Goal: Find specific page/section: Find specific page/section

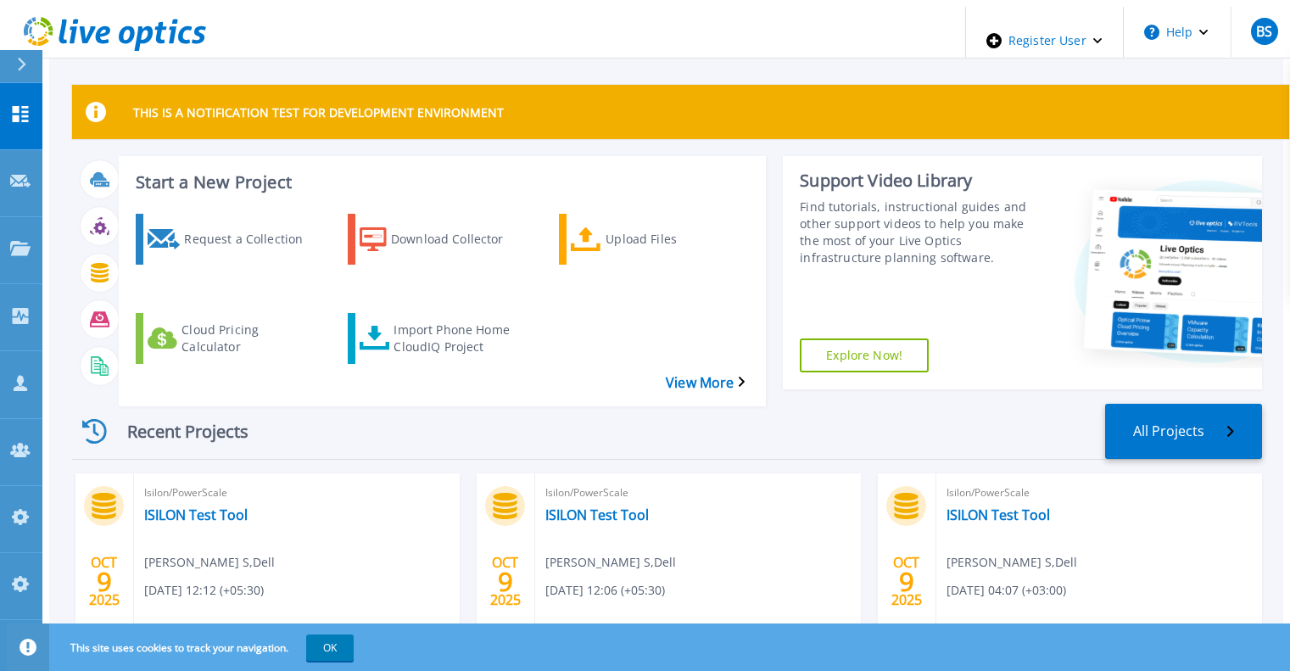
scroll to position [148, 0]
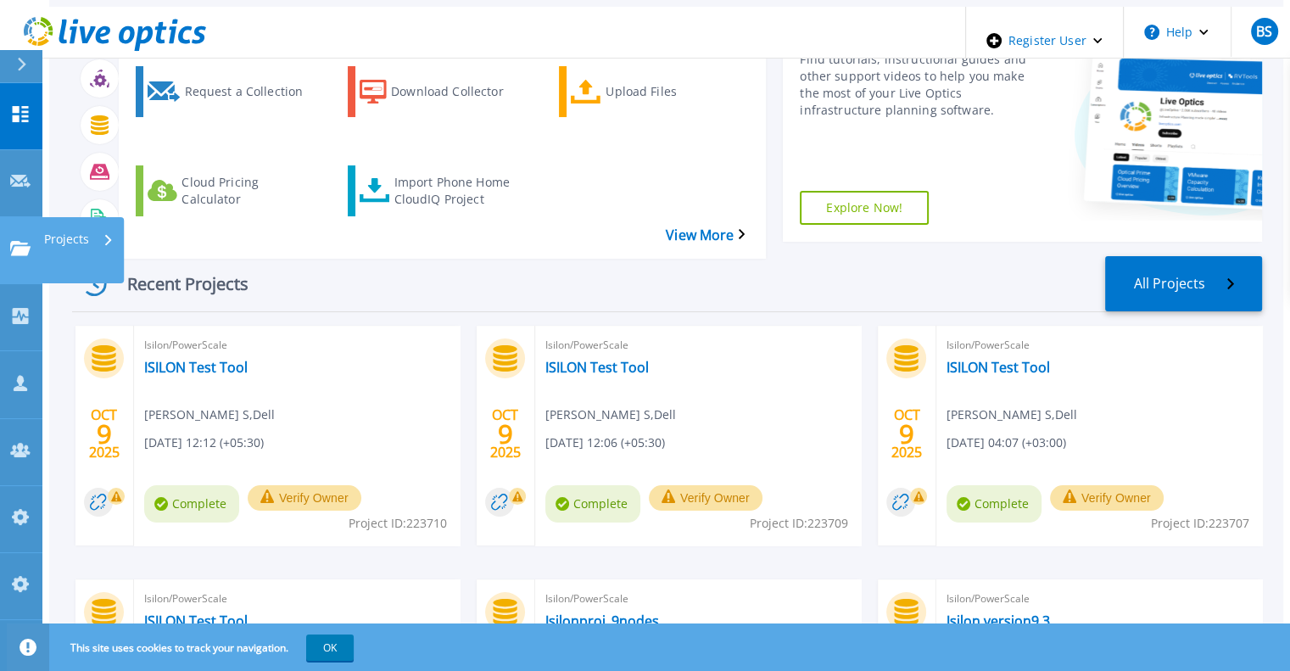
click at [24, 217] on link "Projects Projects" at bounding box center [21, 250] width 42 height 67
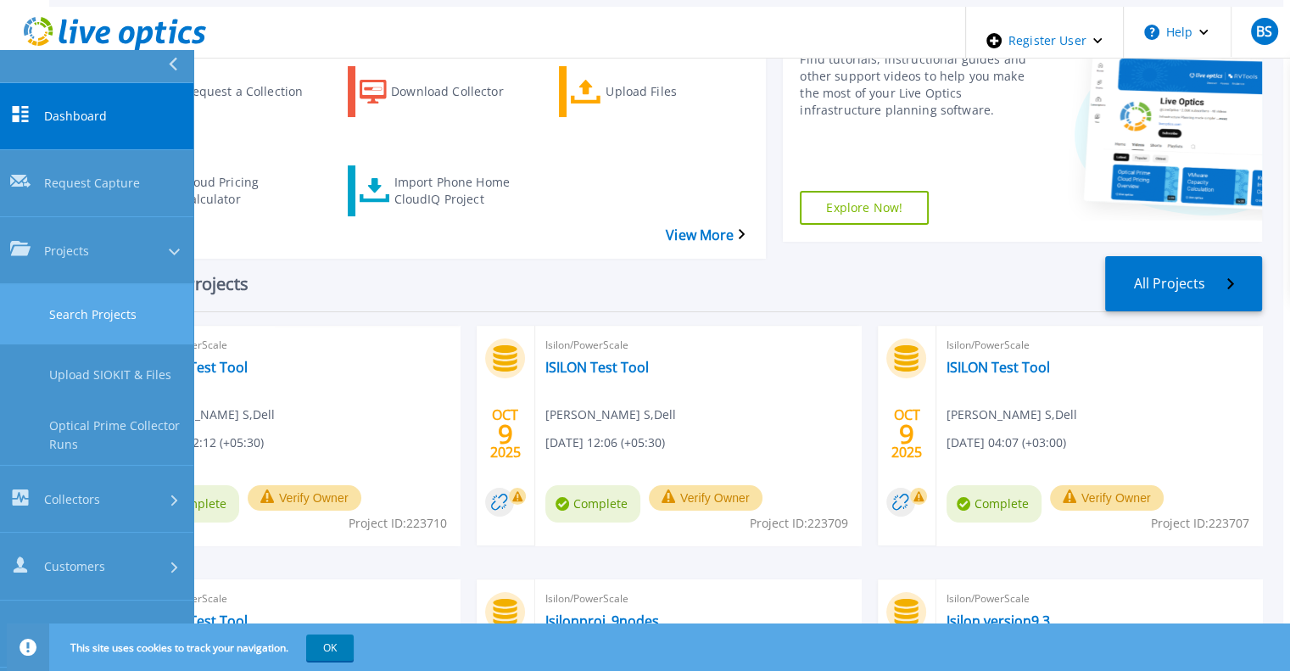
click at [59, 284] on link "Search Projects" at bounding box center [96, 314] width 193 height 60
click at [103, 284] on link "Search Projects" at bounding box center [96, 314] width 193 height 60
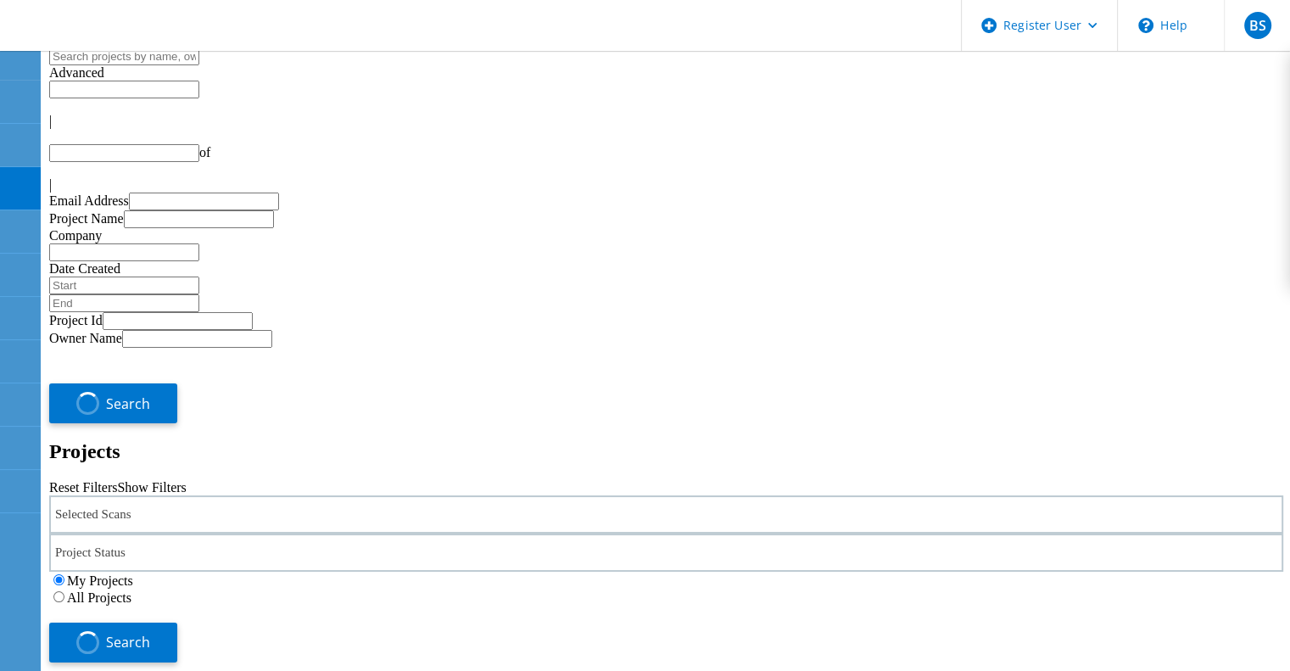
type input "1"
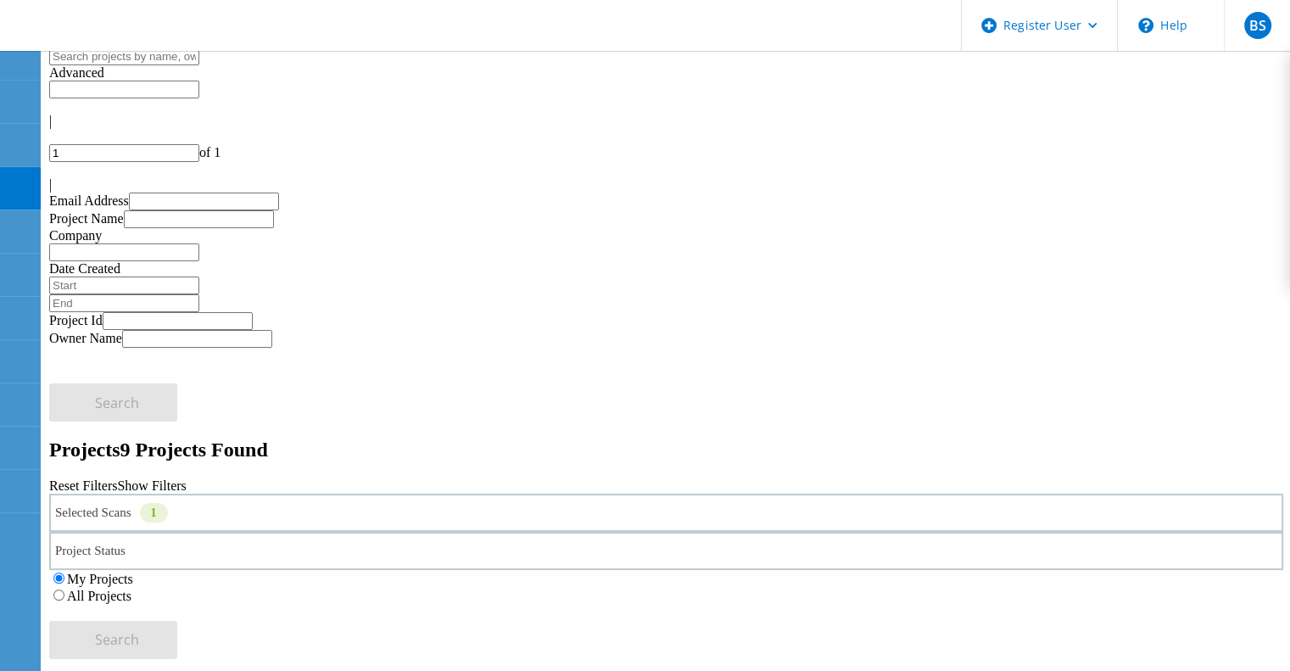
click at [876, 570] on div "My Projects All Projects" at bounding box center [666, 587] width 1234 height 34
click at [131, 589] on label "All Projects" at bounding box center [99, 596] width 64 height 14
click at [64, 590] on input "All Projects" at bounding box center [58, 595] width 11 height 11
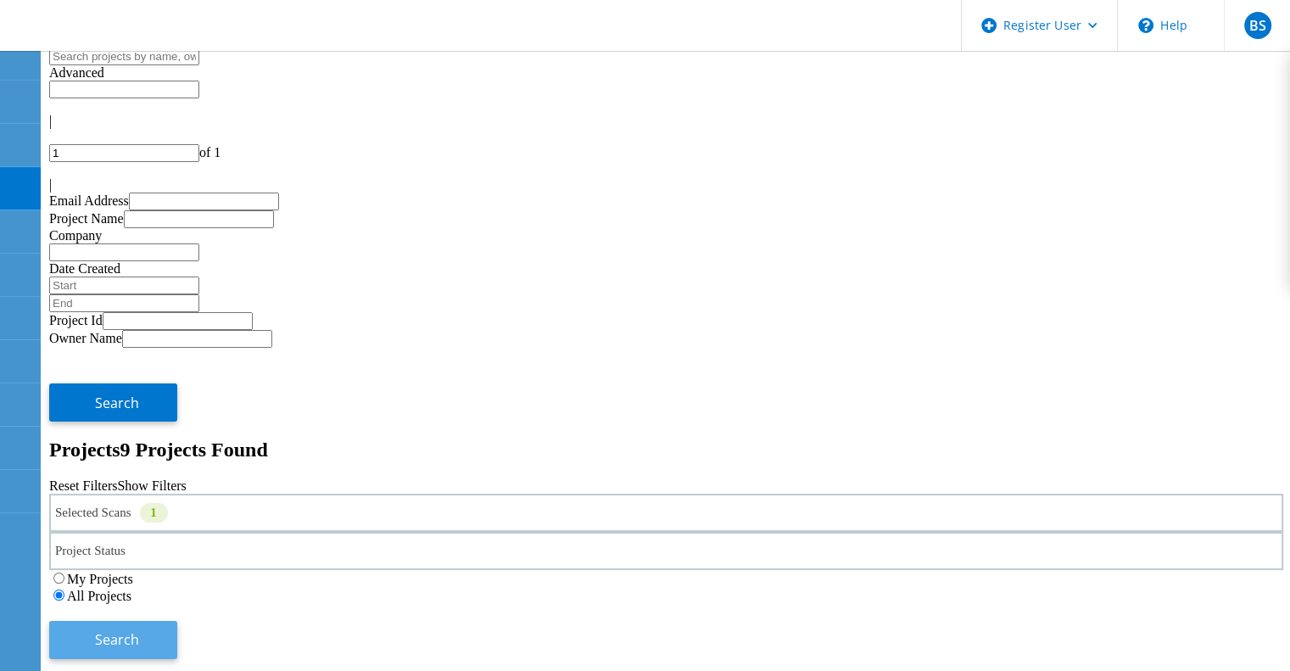
click at [177, 621] on button "Search" at bounding box center [113, 640] width 128 height 38
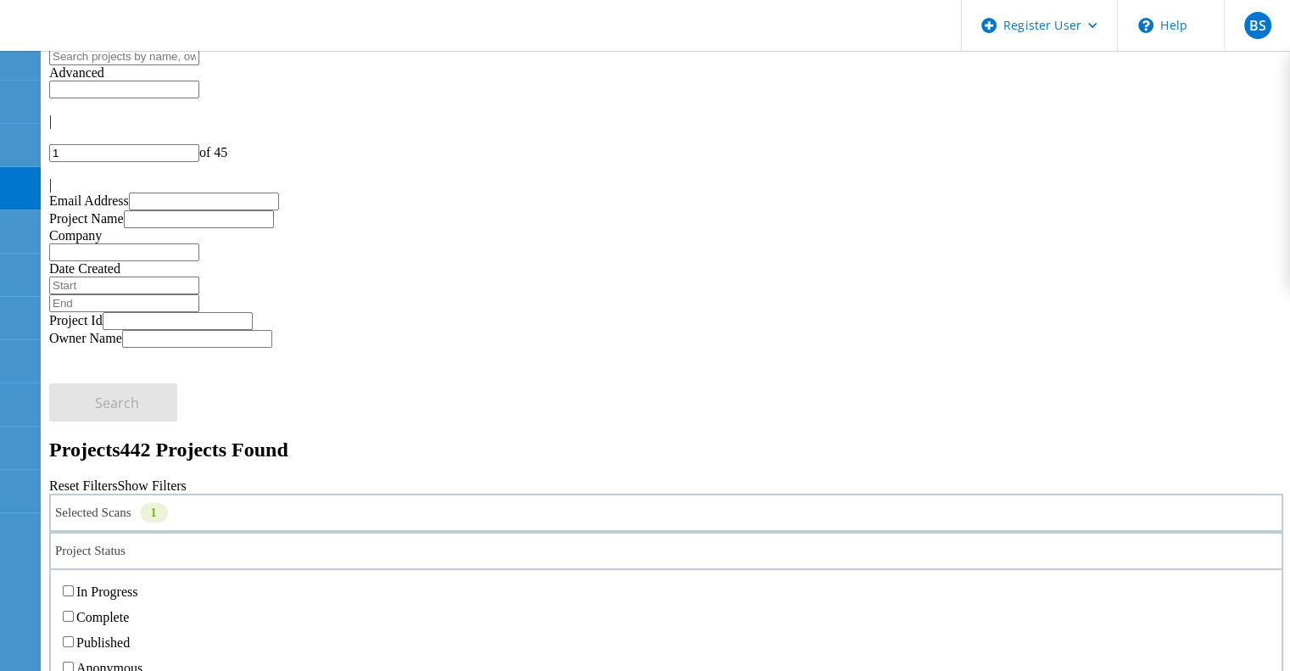
click at [678, 532] on div "Project Status" at bounding box center [666, 551] width 1234 height 38
click at [137, 584] on label "In Progress" at bounding box center [106, 591] width 61 height 14
click at [74, 585] on input "In Progress" at bounding box center [68, 590] width 11 height 11
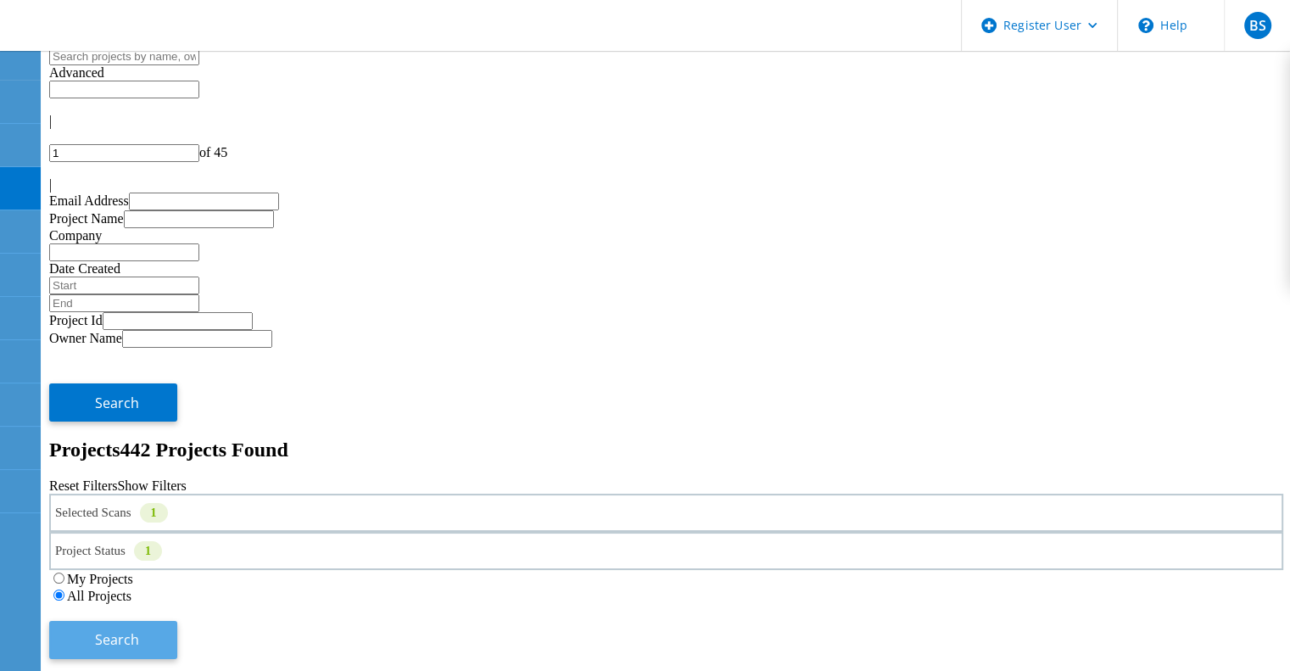
click at [177, 621] on button "Search" at bounding box center [113, 640] width 128 height 38
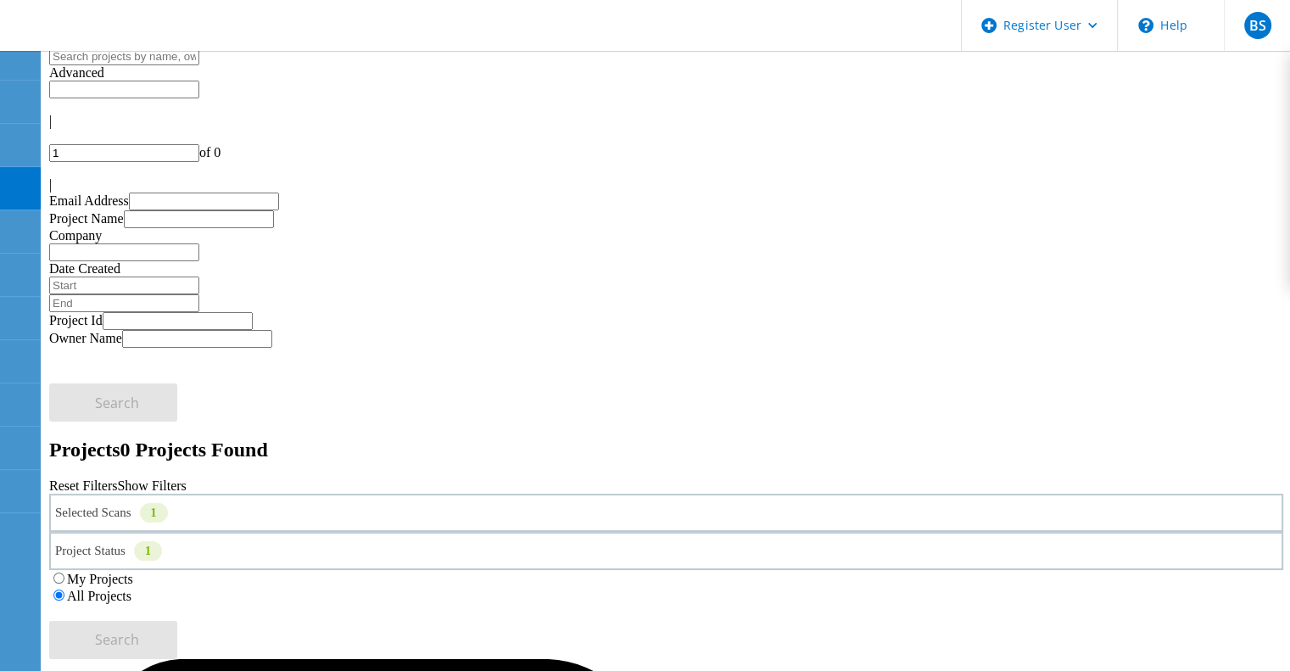
click at [133, 572] on label "My Projects" at bounding box center [100, 579] width 66 height 14
click at [64, 573] on input "My Projects" at bounding box center [58, 578] width 11 height 11
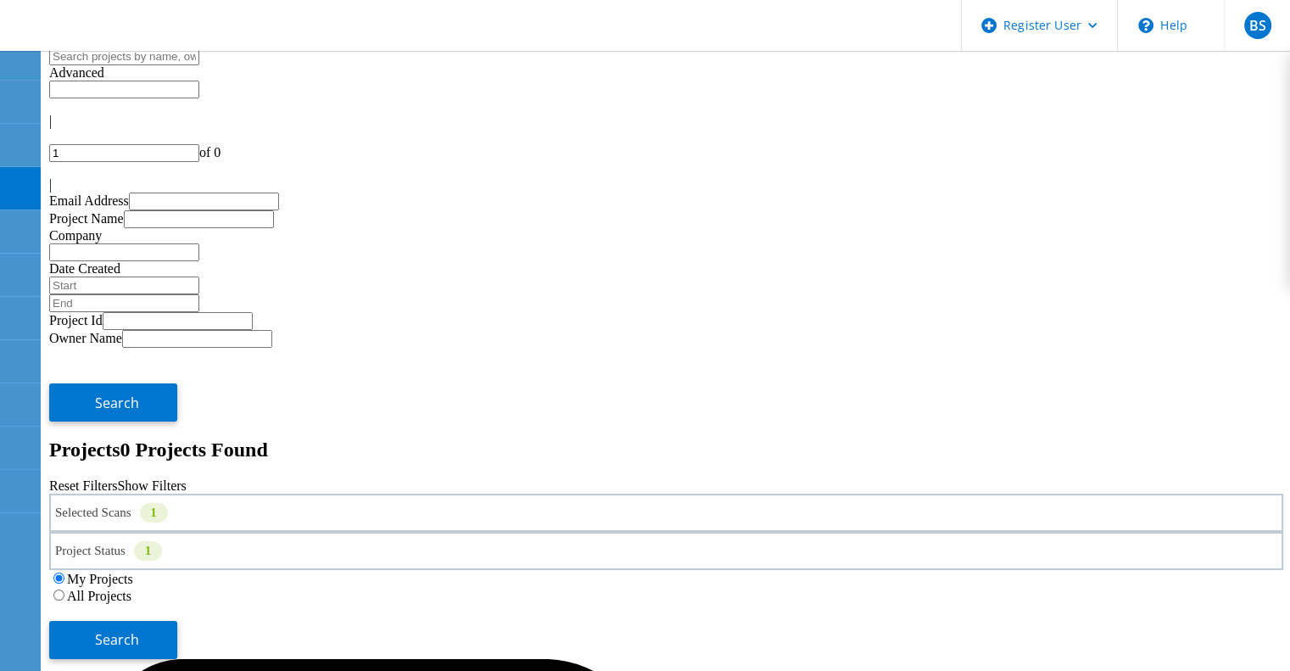
click at [131, 589] on label "All Projects" at bounding box center [99, 596] width 64 height 14
click at [64, 590] on input "All Projects" at bounding box center [58, 595] width 11 height 11
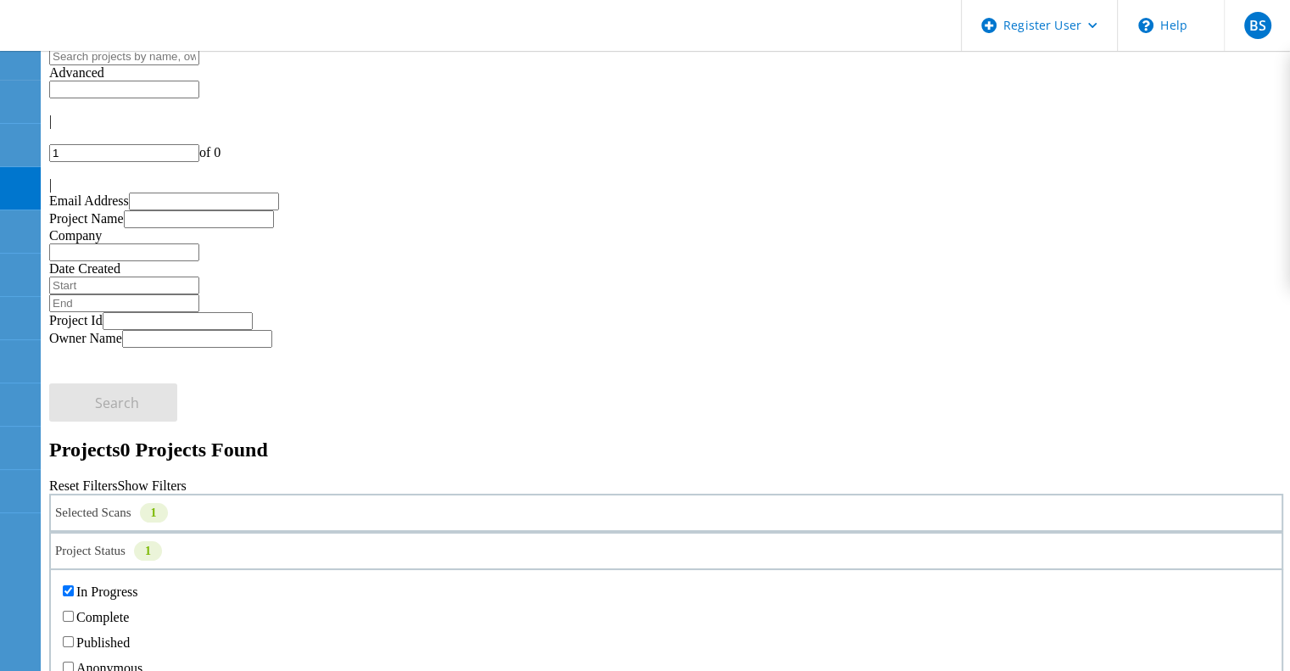
click at [643, 532] on div "Project Status 1" at bounding box center [666, 551] width 1234 height 38
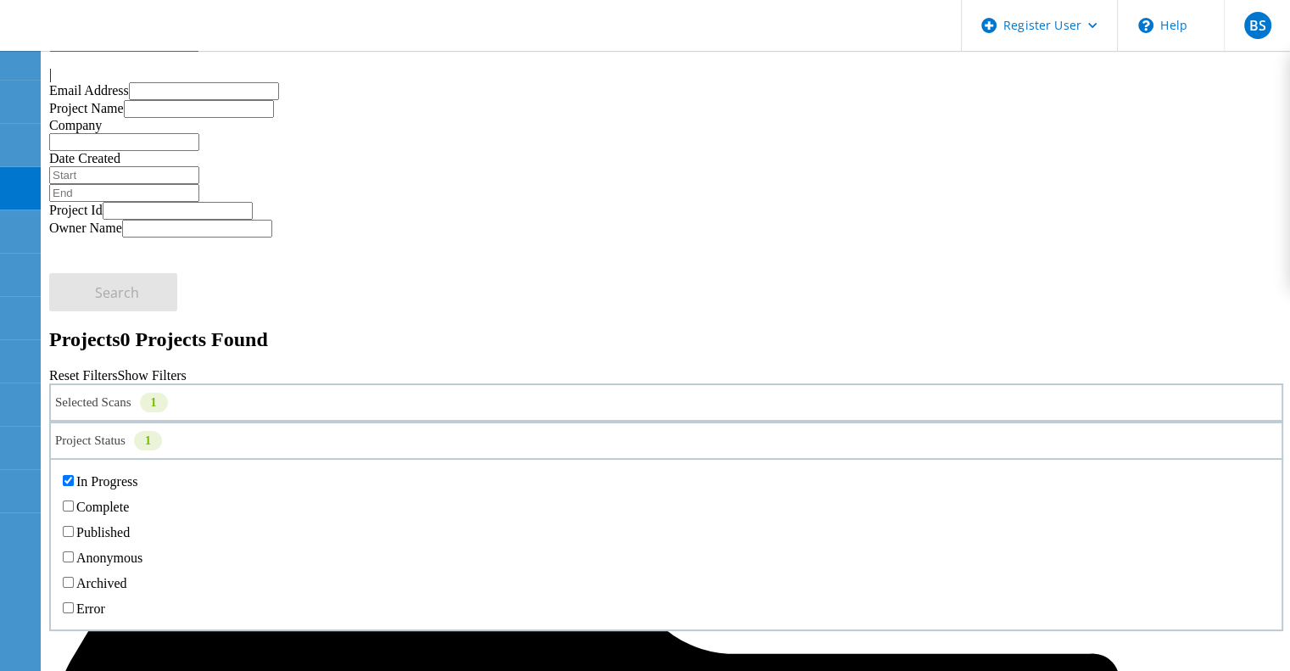
click at [105, 601] on label "Error" at bounding box center [90, 608] width 29 height 14
click at [74, 602] on input "Error" at bounding box center [68, 607] width 11 height 11
click at [425, 458] on div "In Progress Complete Published Anonymous Archived Error" at bounding box center [666, 544] width 1234 height 173
click at [137, 474] on label "In Progress" at bounding box center [106, 481] width 61 height 14
click at [74, 475] on input "In Progress" at bounding box center [68, 480] width 11 height 11
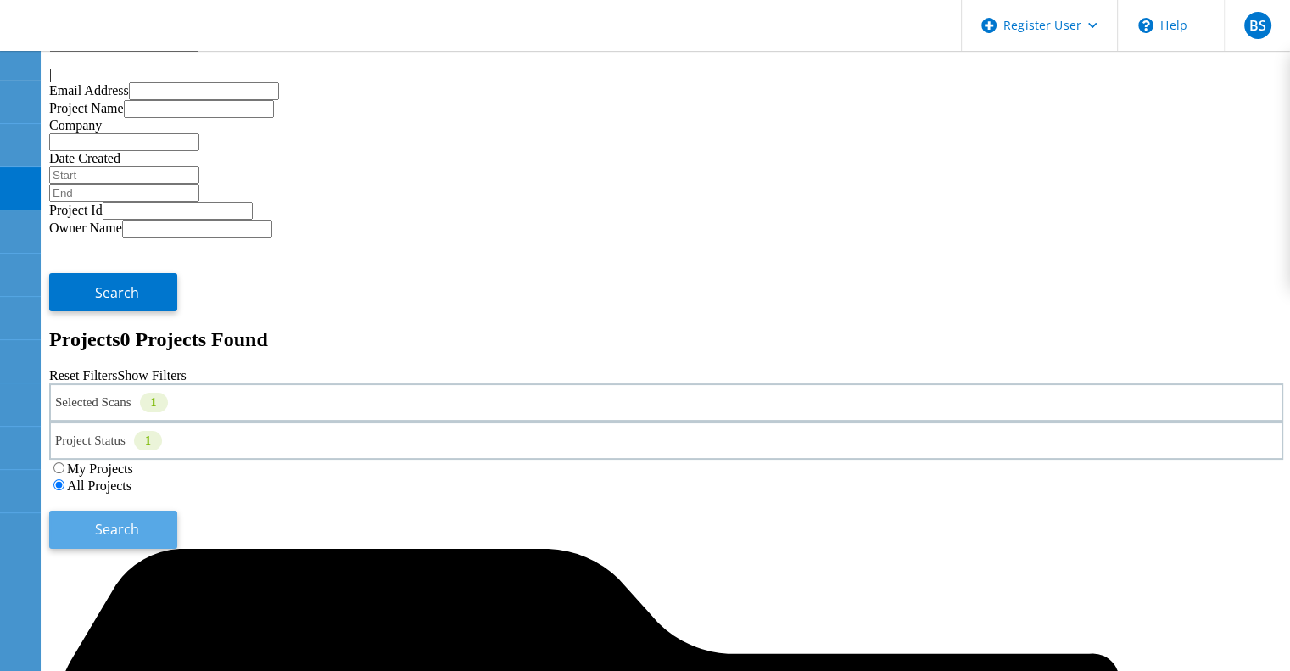
click at [139, 520] on span "Search" at bounding box center [117, 529] width 44 height 19
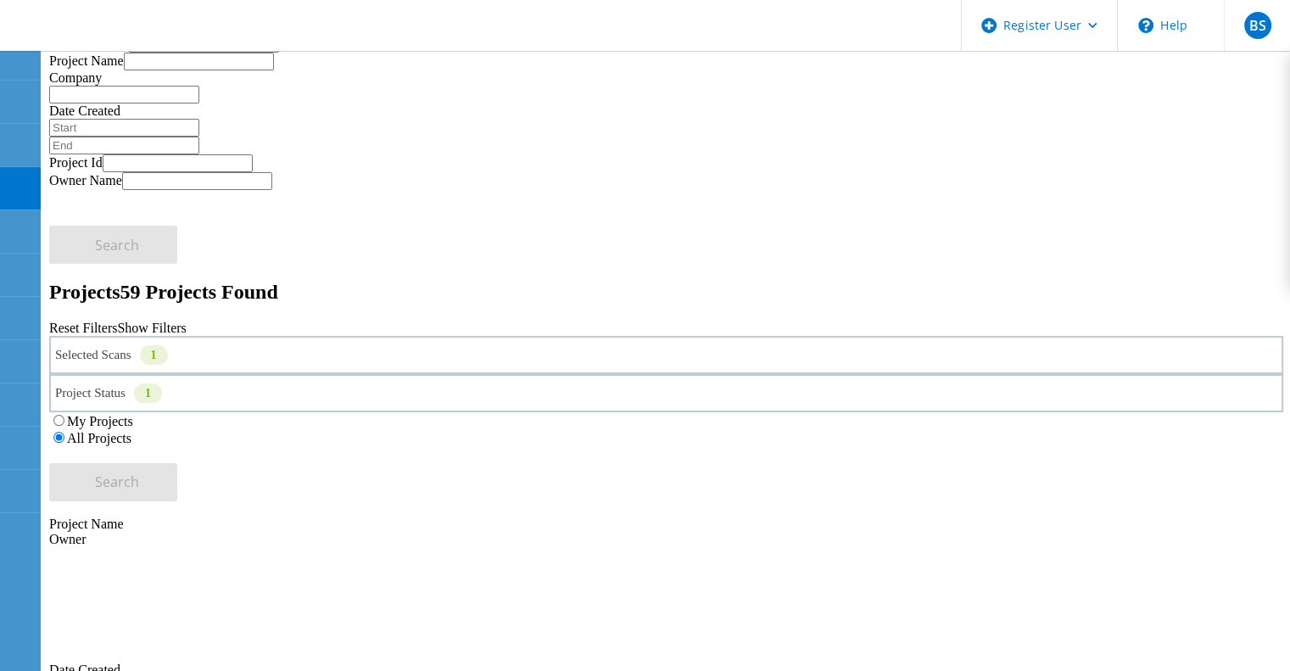
scroll to position [0, 0]
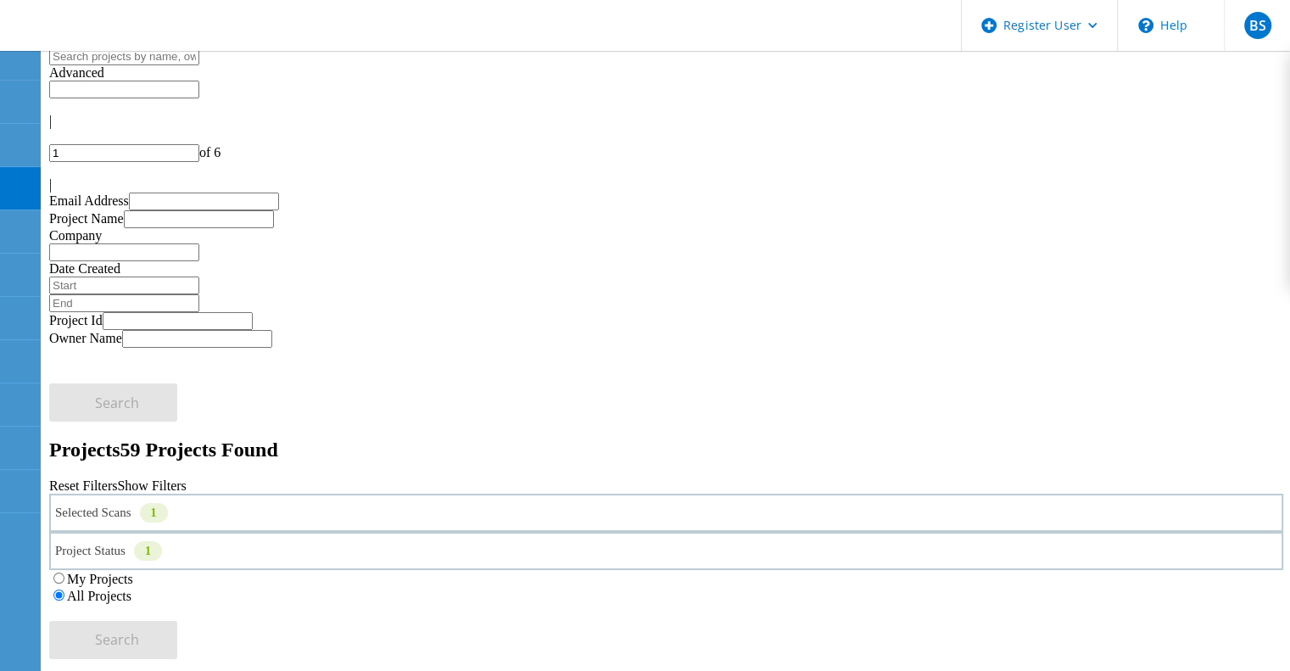
click at [781, 570] on div "My Projects" at bounding box center [666, 578] width 1234 height 17
click at [133, 572] on label "My Projects" at bounding box center [100, 579] width 66 height 14
click at [64, 573] on input "My Projects" at bounding box center [58, 578] width 11 height 11
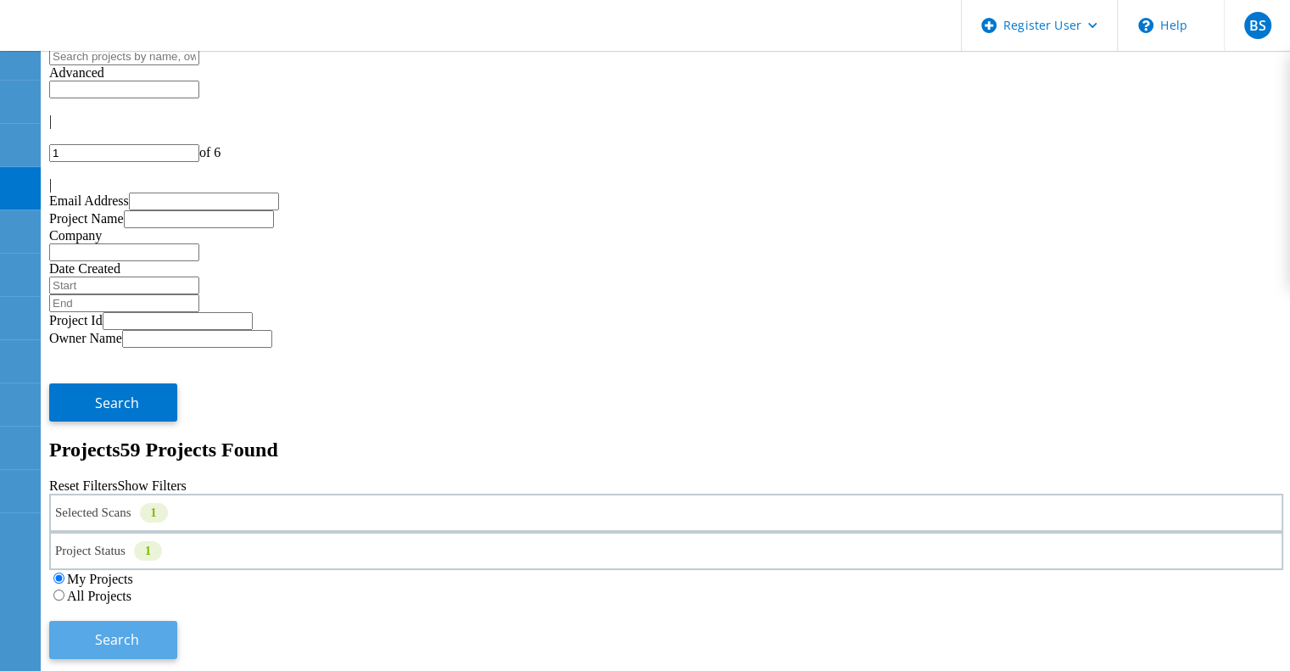
click at [139, 630] on span "Search" at bounding box center [117, 639] width 44 height 19
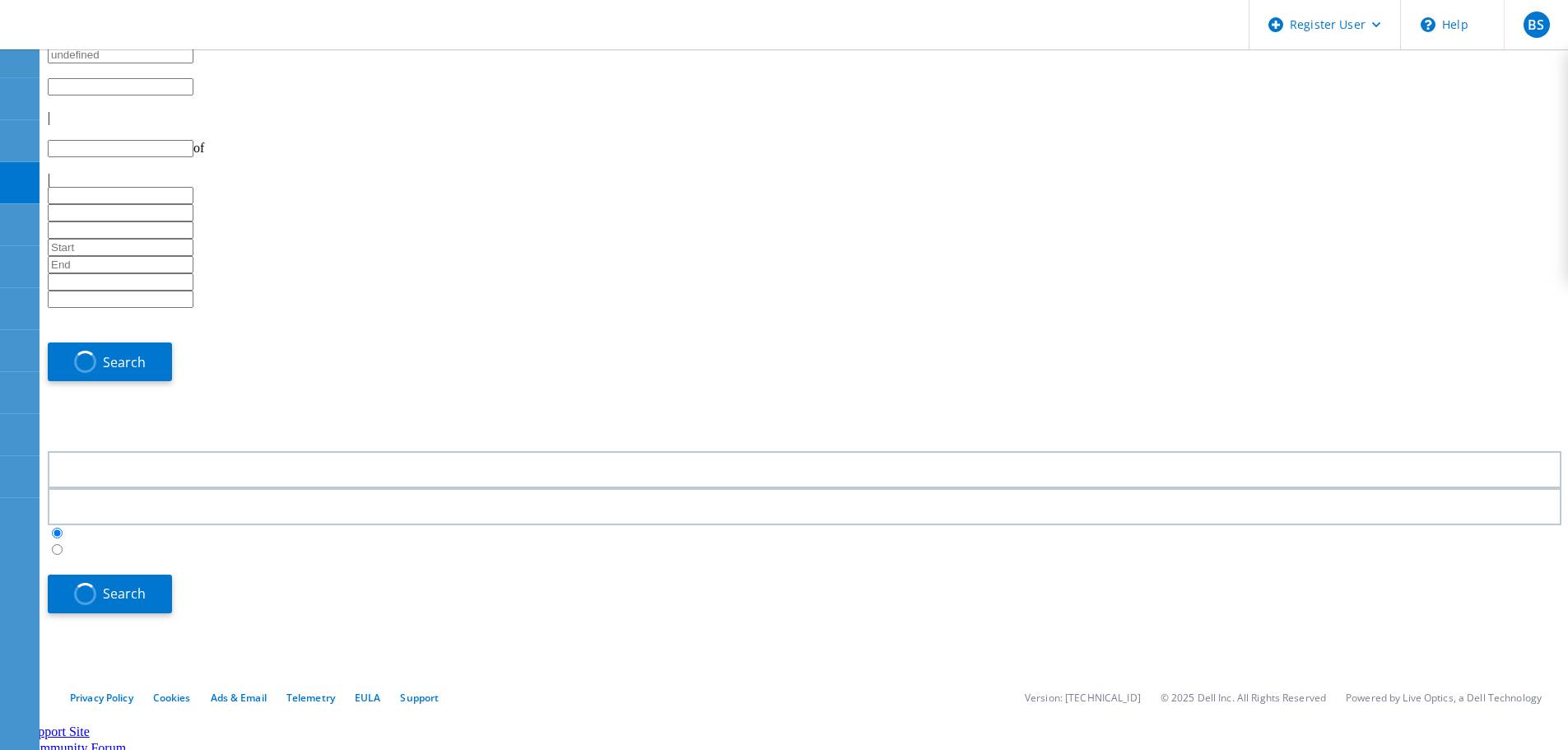
type input "1"
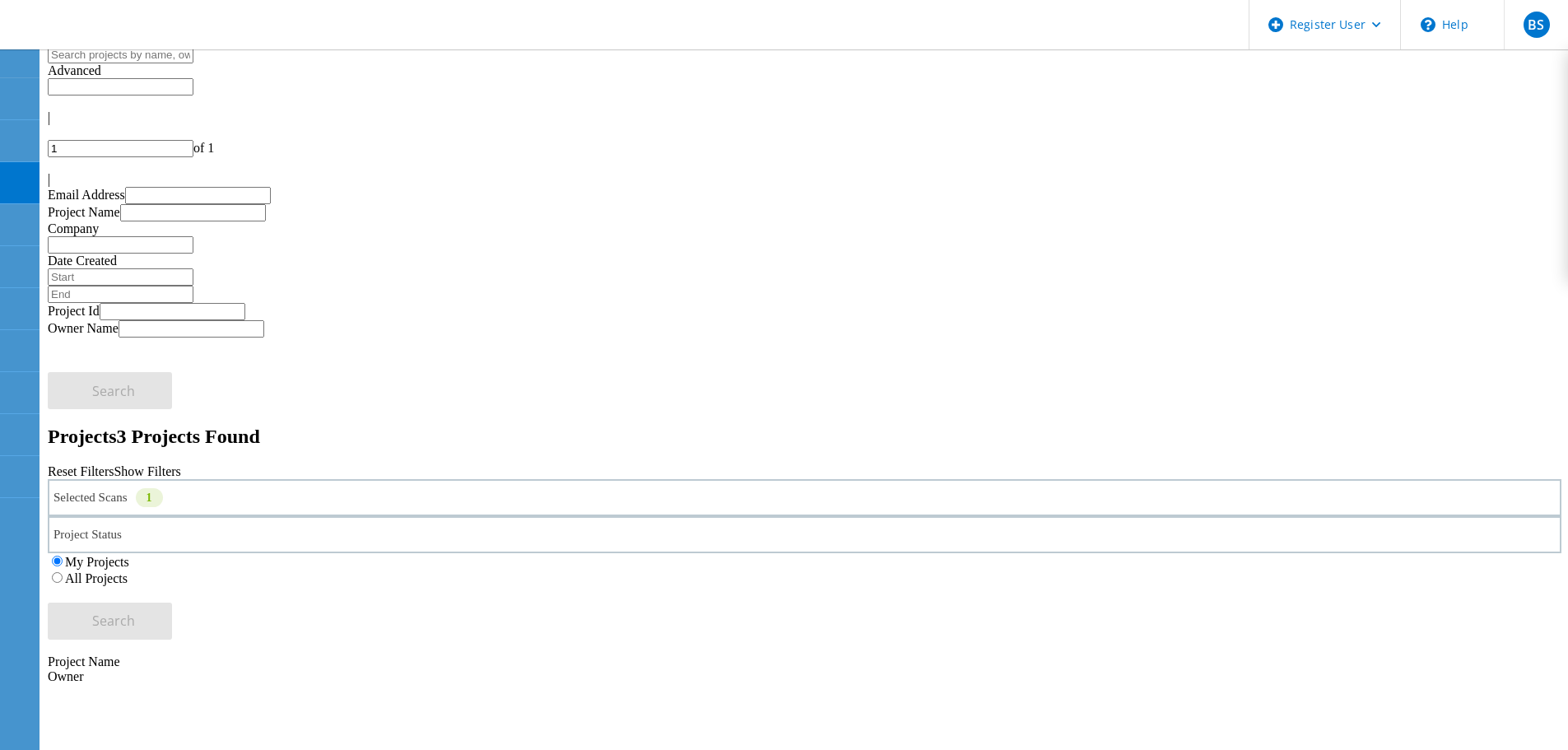
click at [127, 571] on label "All Projects" at bounding box center [96, 578] width 62 height 14
click at [62, 572] on input "All Projects" at bounding box center [56, 577] width 11 height 11
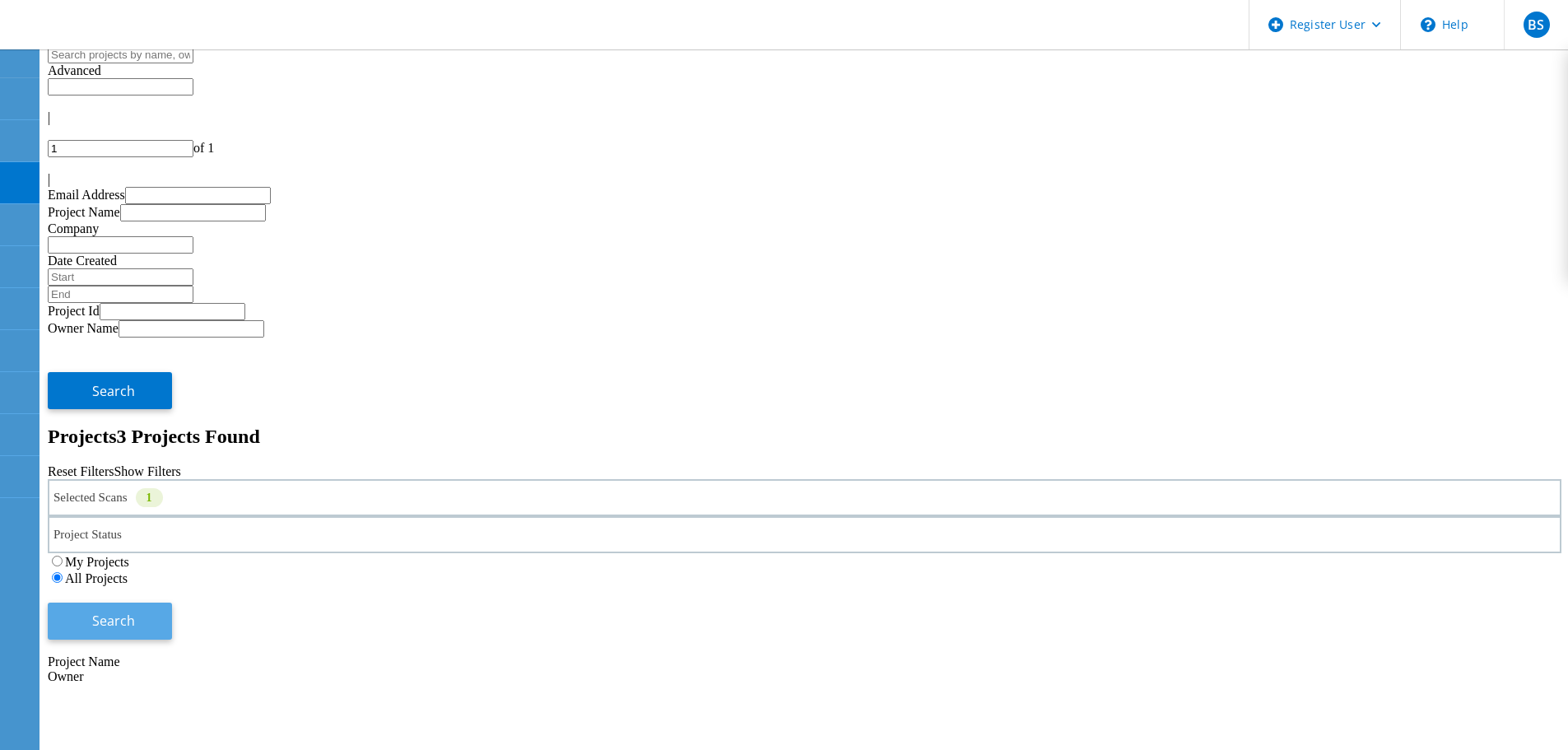
click at [172, 603] on button "Search" at bounding box center [110, 621] width 124 height 37
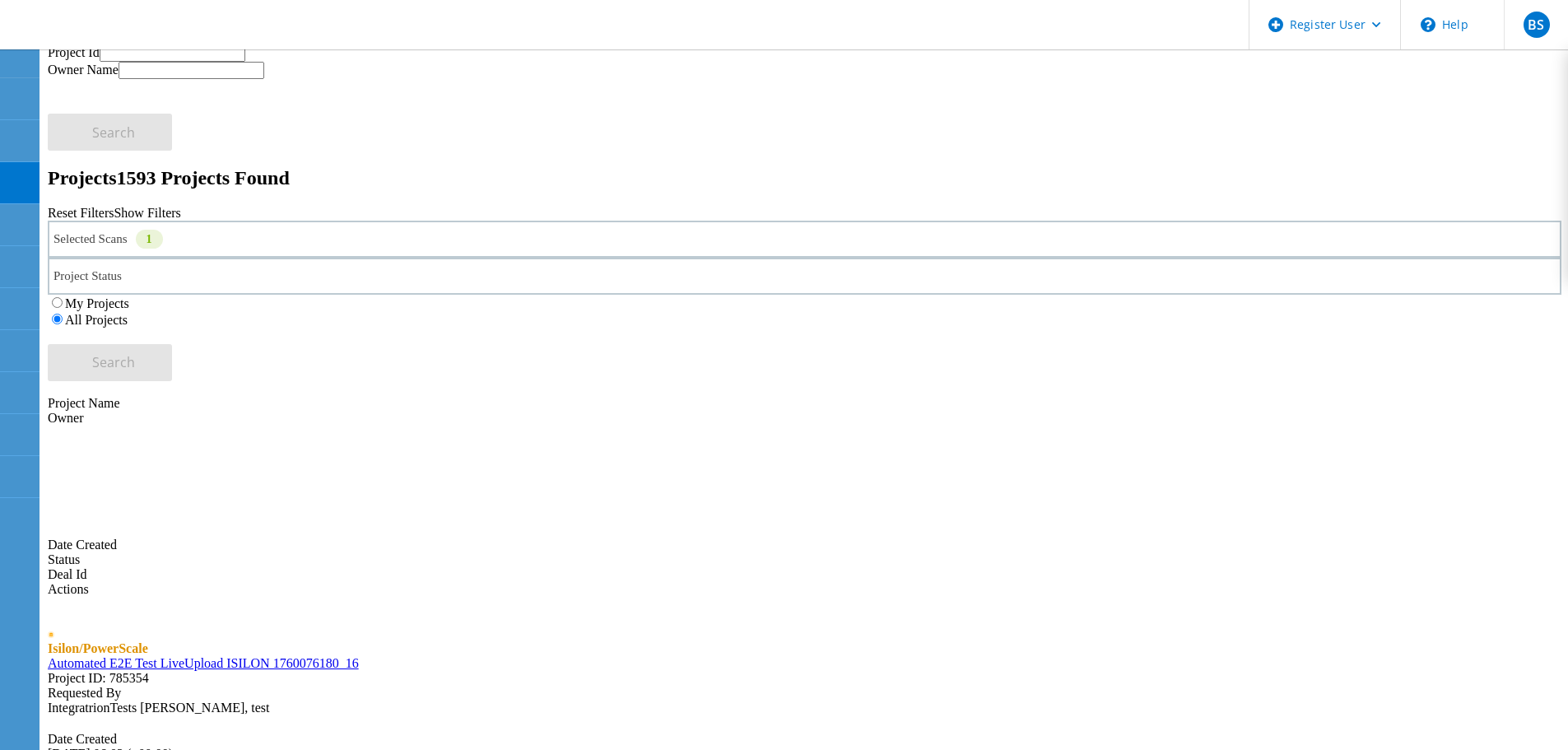
scroll to position [128, 0]
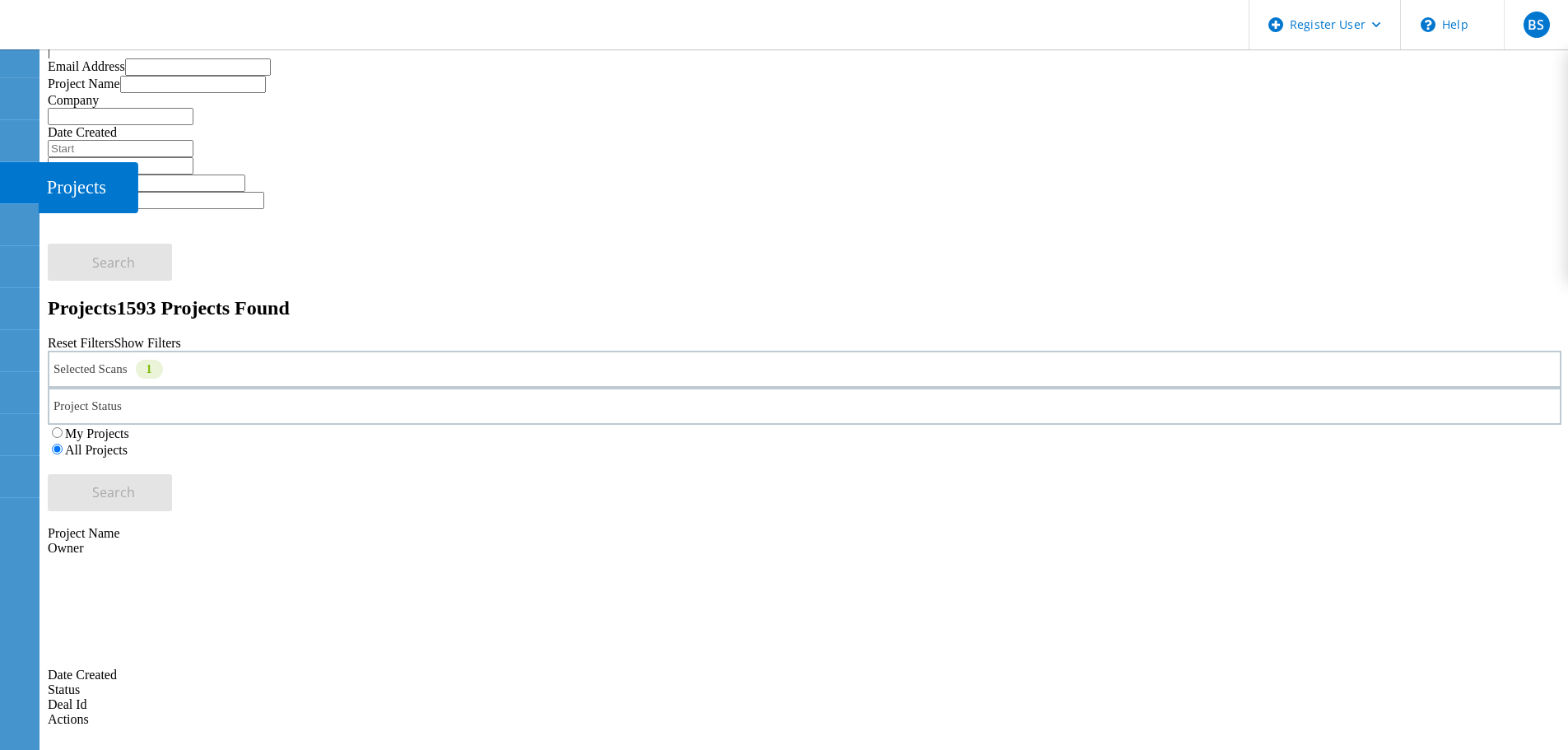
click at [11, 189] on div at bounding box center [18, 185] width 19 height 18
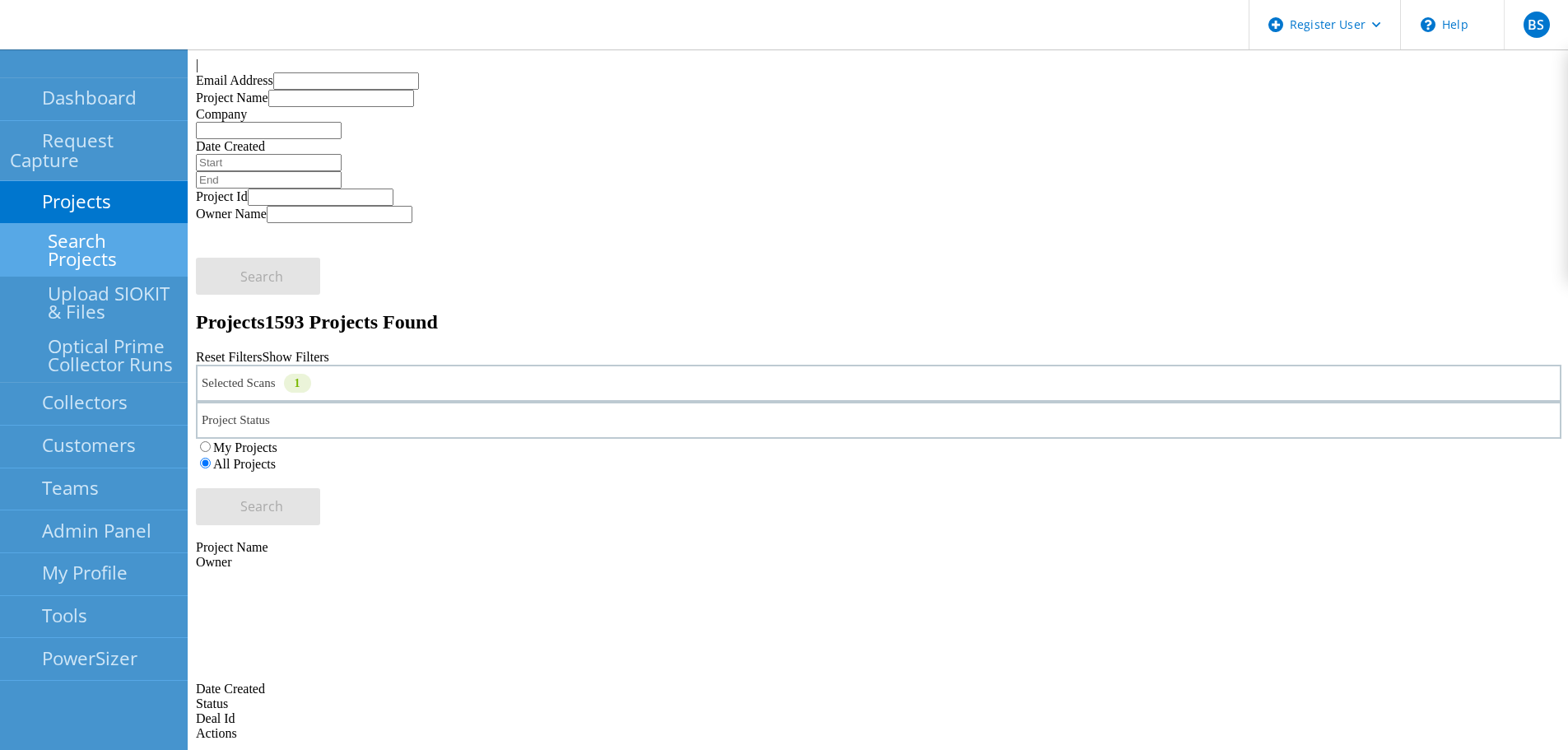
click at [31, 224] on link "Search Projects" at bounding box center [93, 250] width 187 height 52
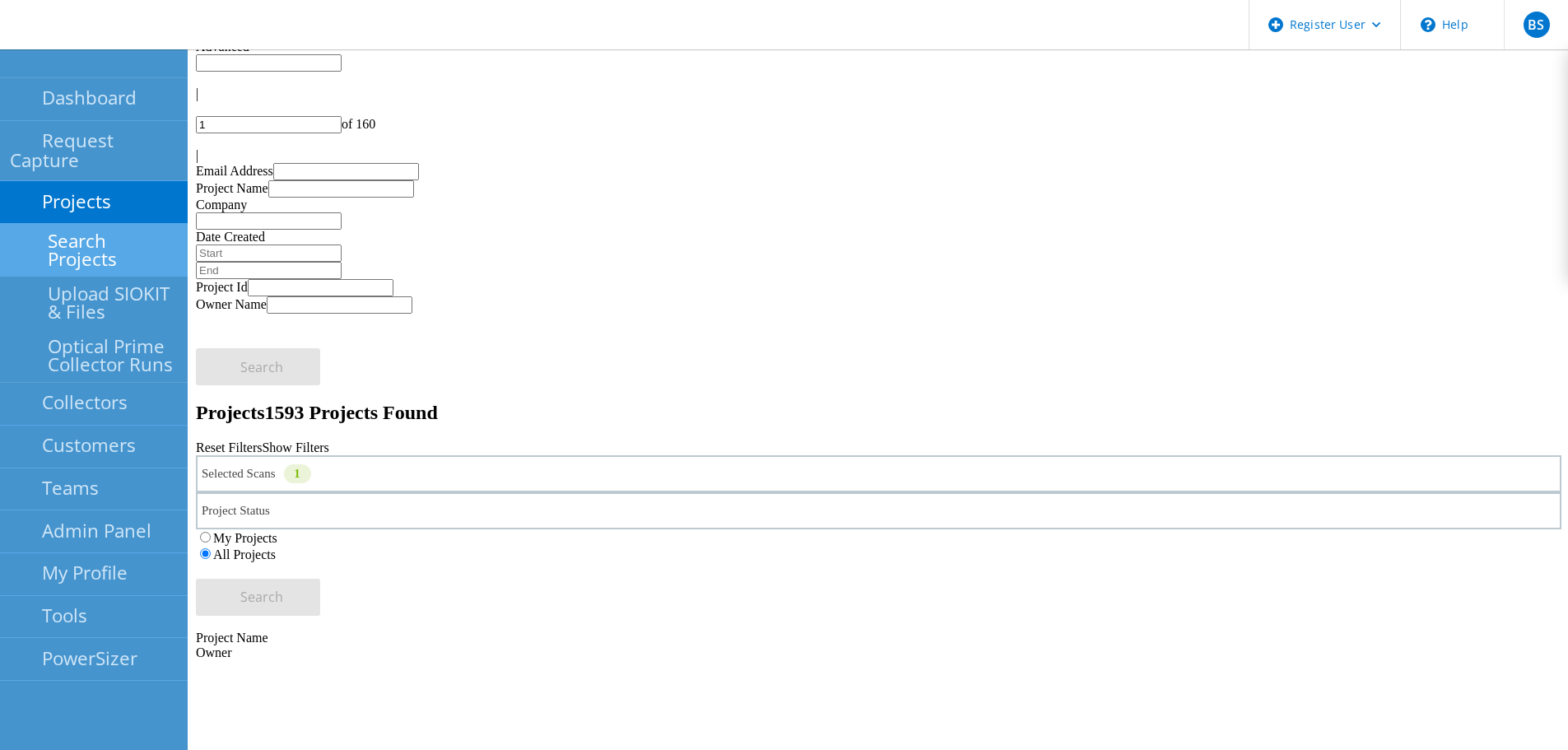
scroll to position [0, 0]
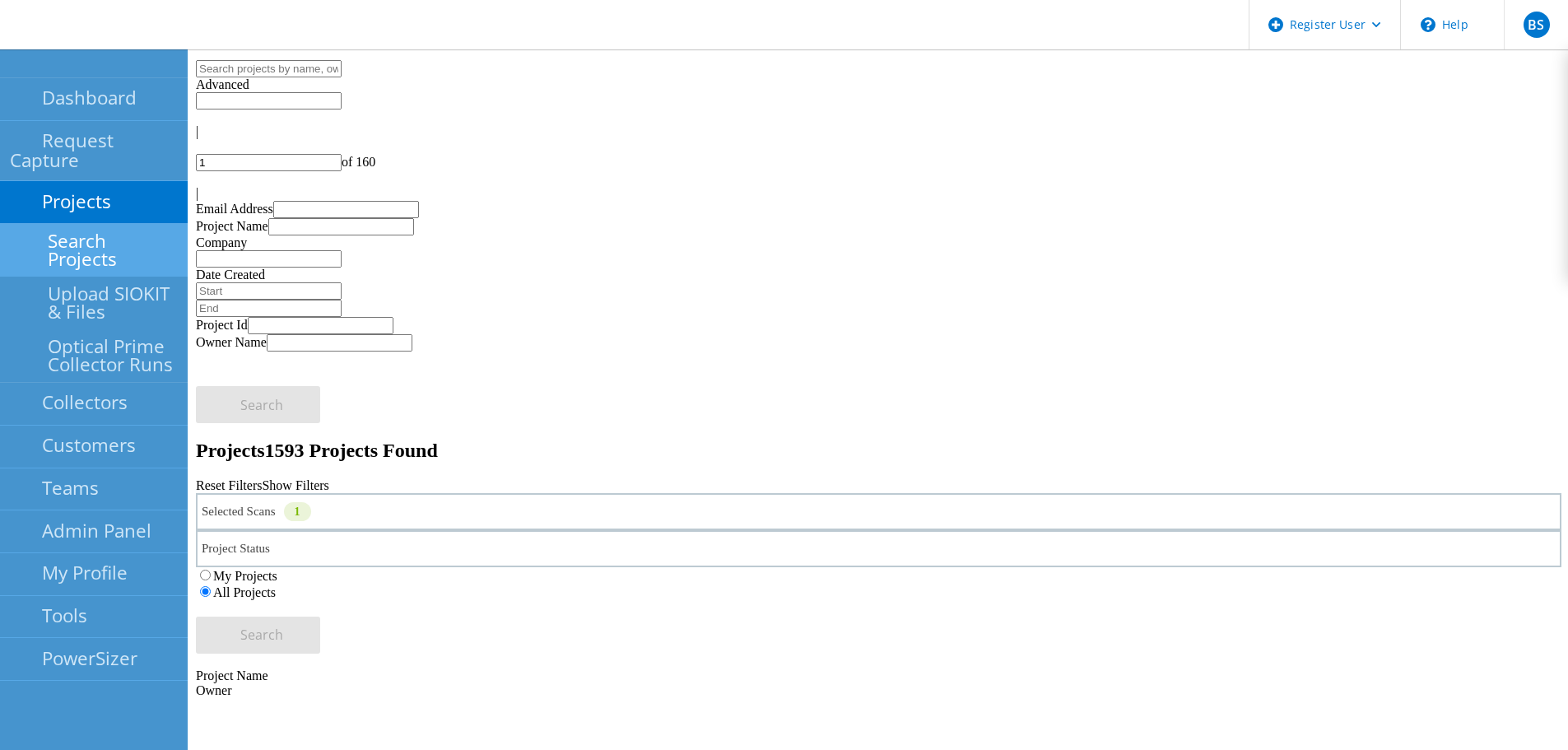
click at [278, 569] on label "My Projects" at bounding box center [245, 575] width 64 height 14
click at [211, 570] on input "My Projects" at bounding box center [205, 574] width 11 height 11
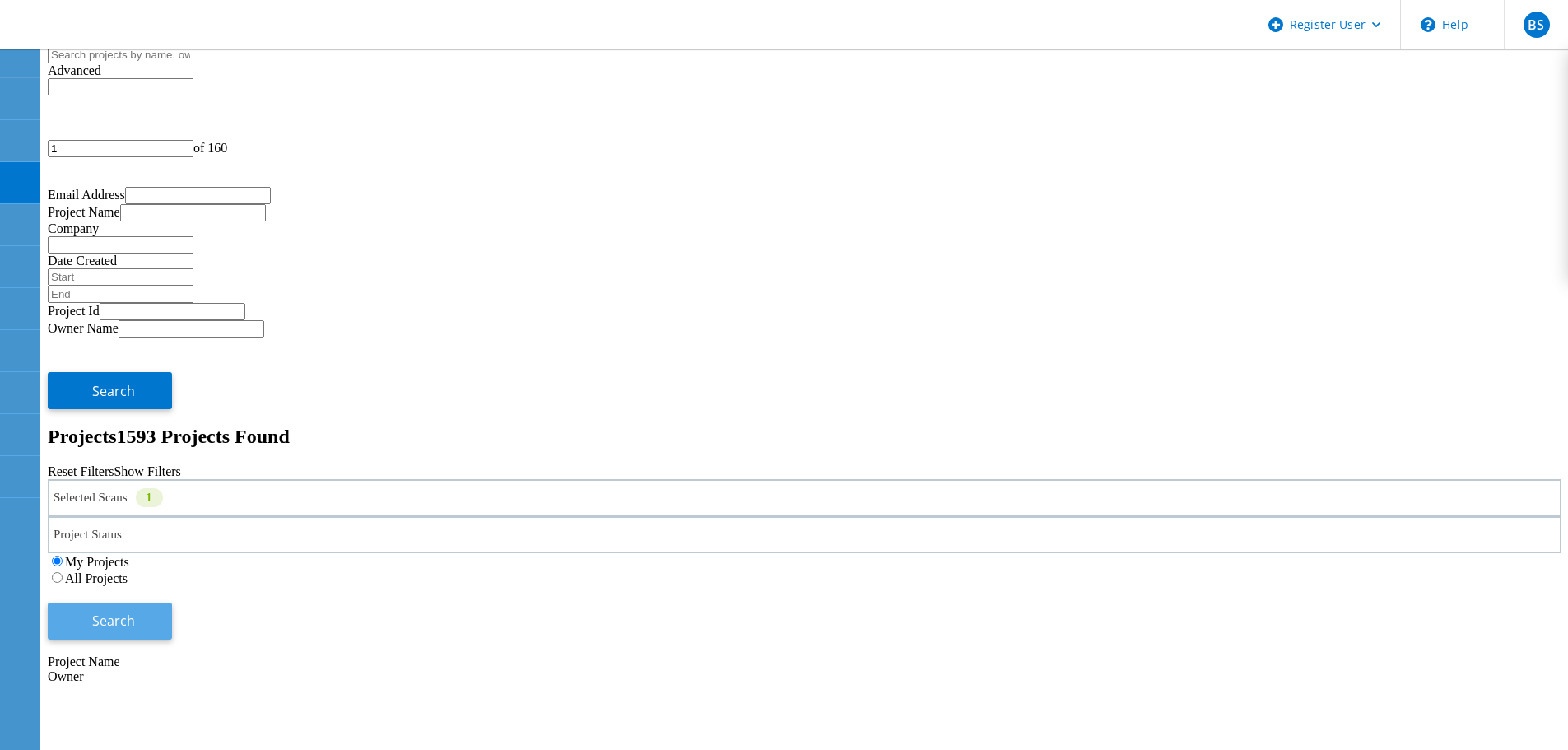
click at [172, 603] on button "Search" at bounding box center [110, 621] width 124 height 37
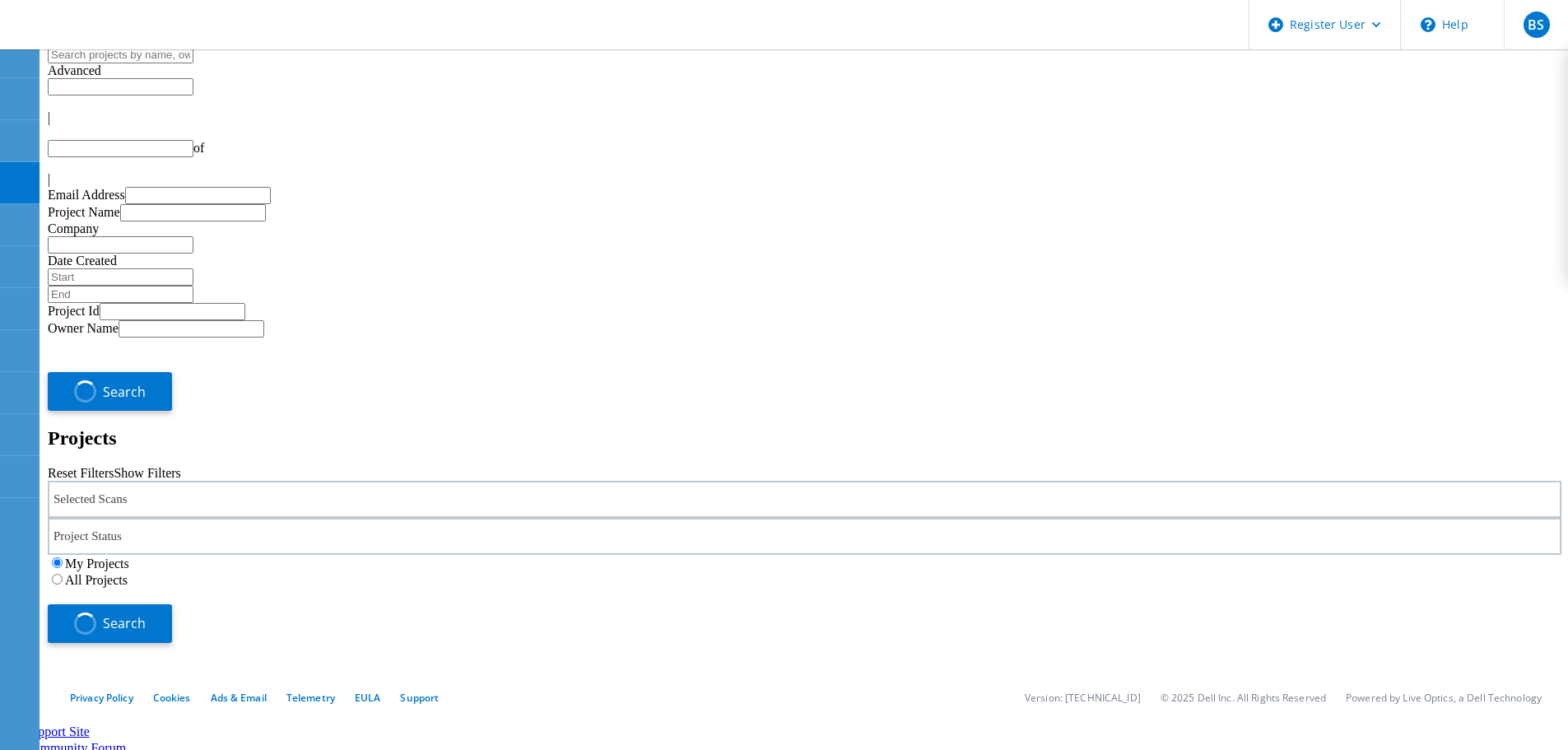
type input "1"
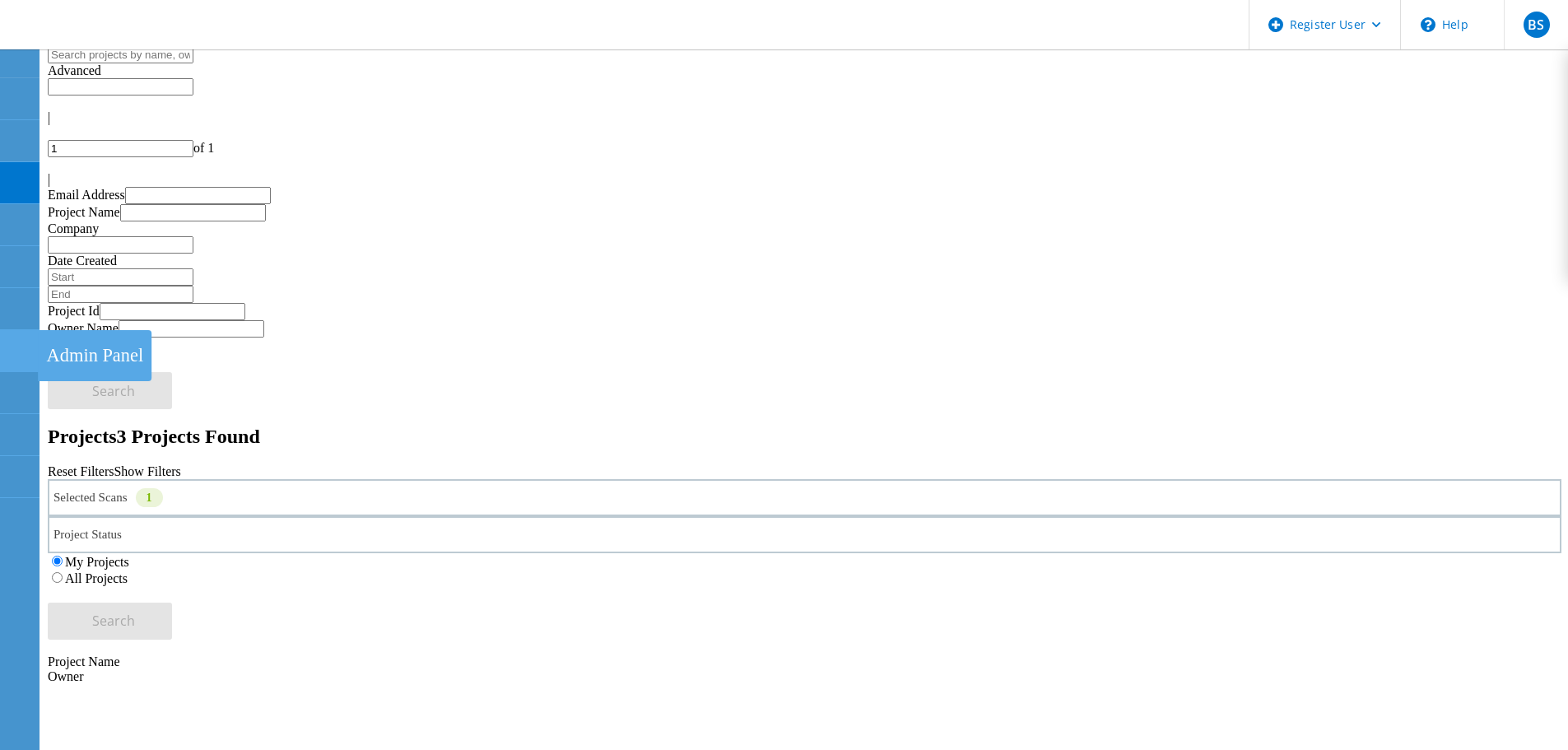
click at [9, 343] on use at bounding box center [9, 343] width 0 height 0
